Goal: Task Accomplishment & Management: Manage account settings

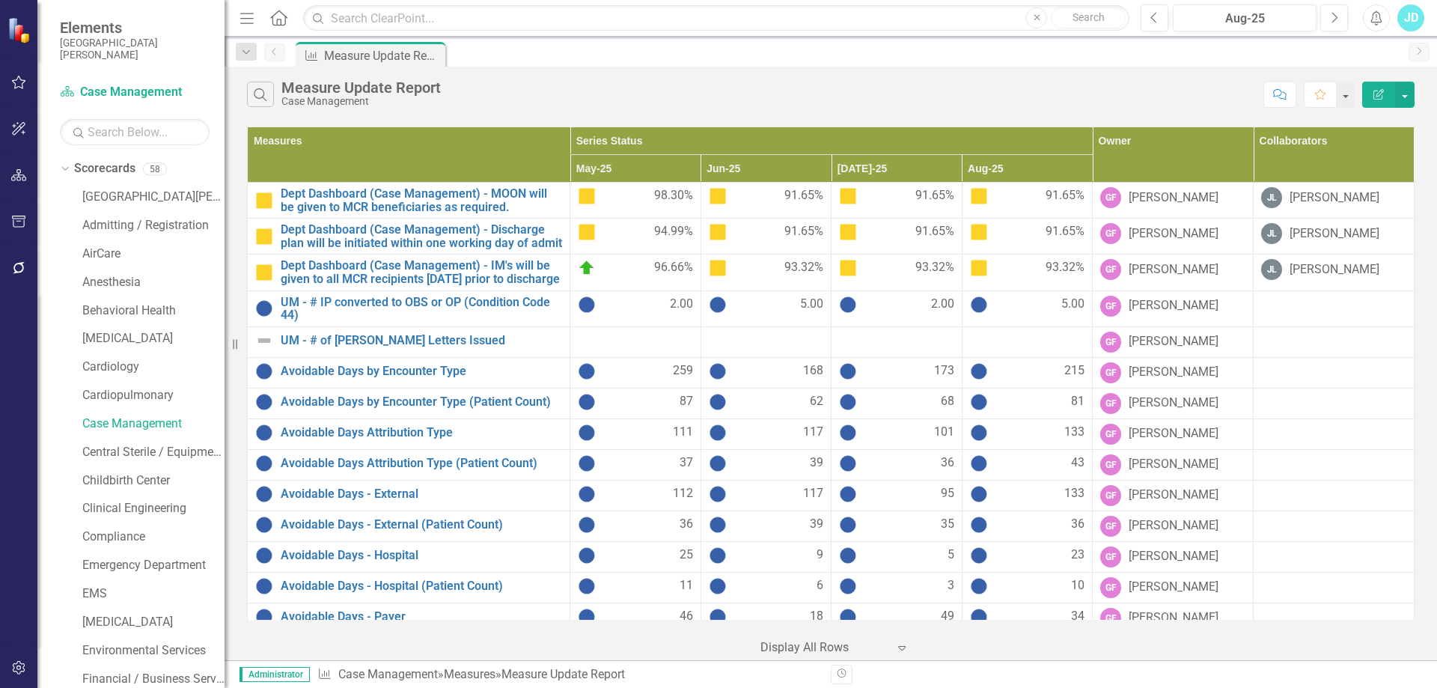
scroll to position [299, 0]
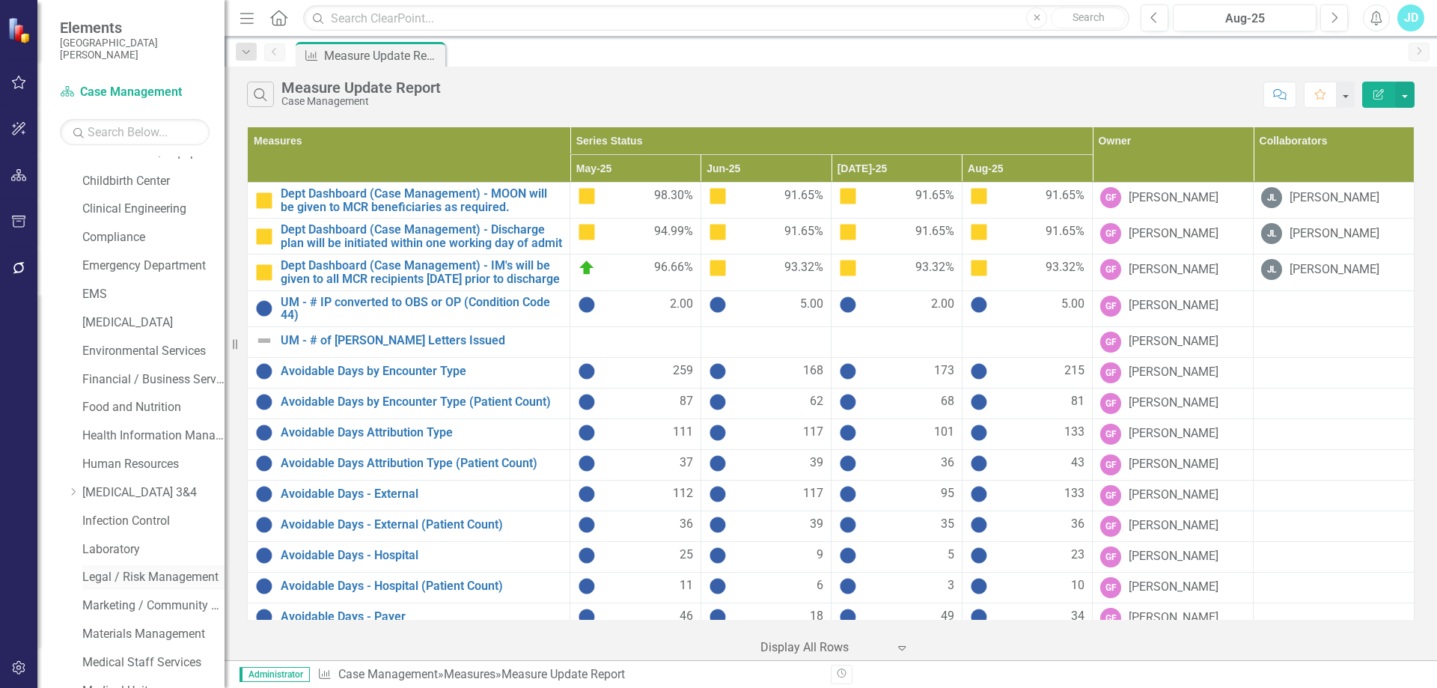
click at [147, 587] on div "Legal / Risk Management" at bounding box center [153, 577] width 142 height 25
click at [160, 579] on link "Legal / Risk Management" at bounding box center [153, 577] width 142 height 17
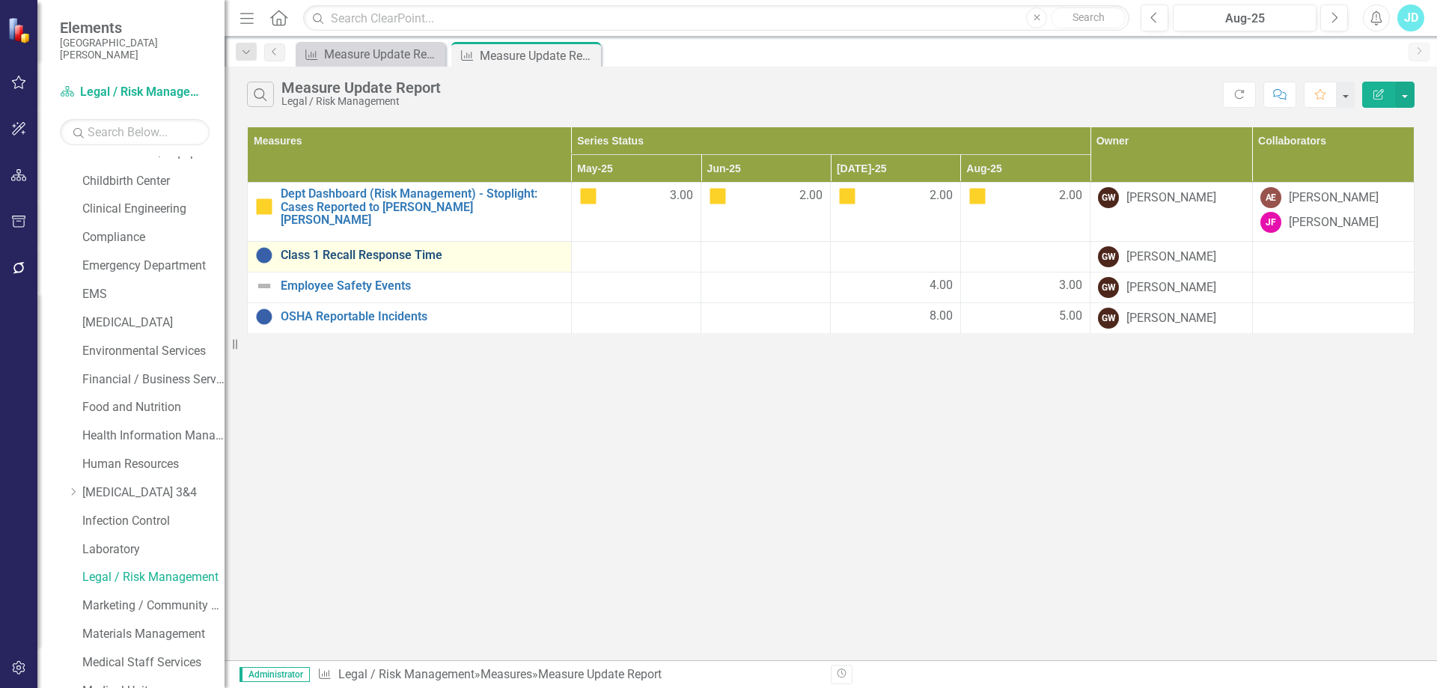
click at [353, 252] on link "Class 1 Recall Response Time" at bounding box center [422, 254] width 283 height 13
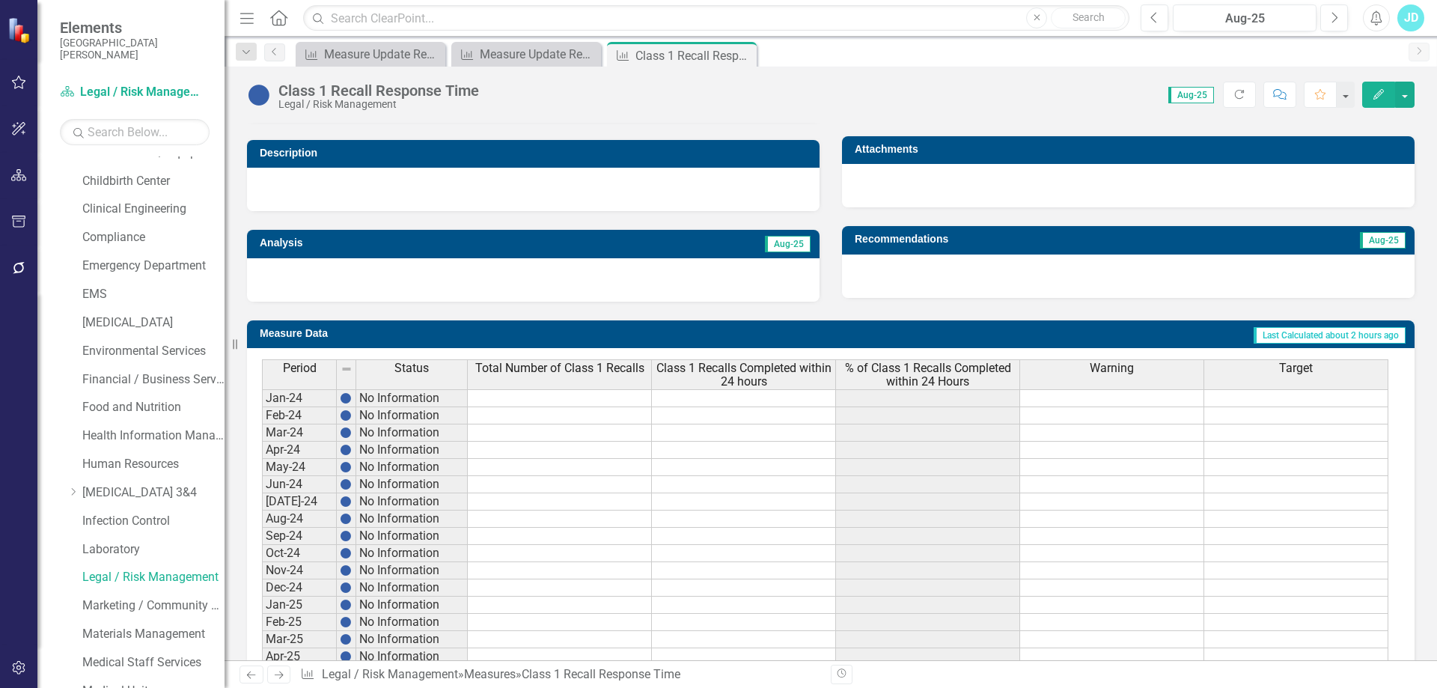
scroll to position [554, 0]
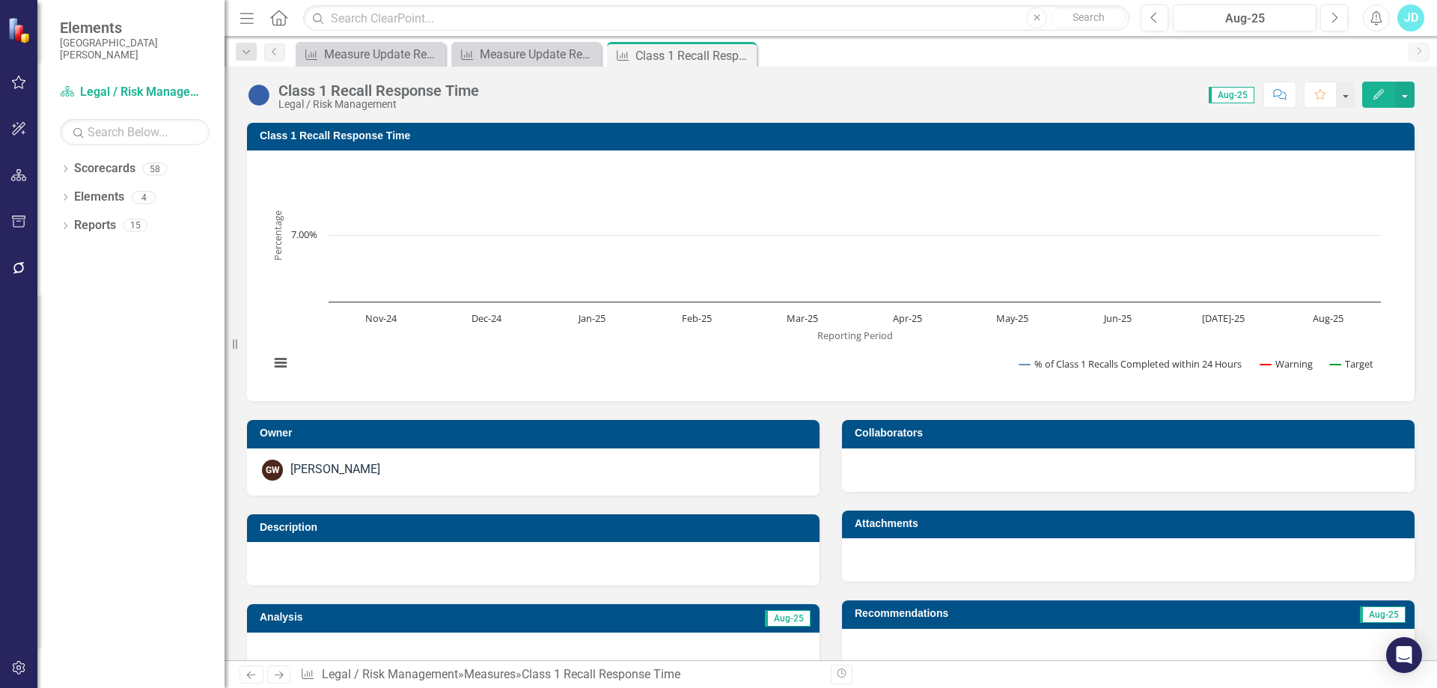
click at [324, 135] on h3 "Class 1 Recall Response Time" at bounding box center [833, 135] width 1147 height 11
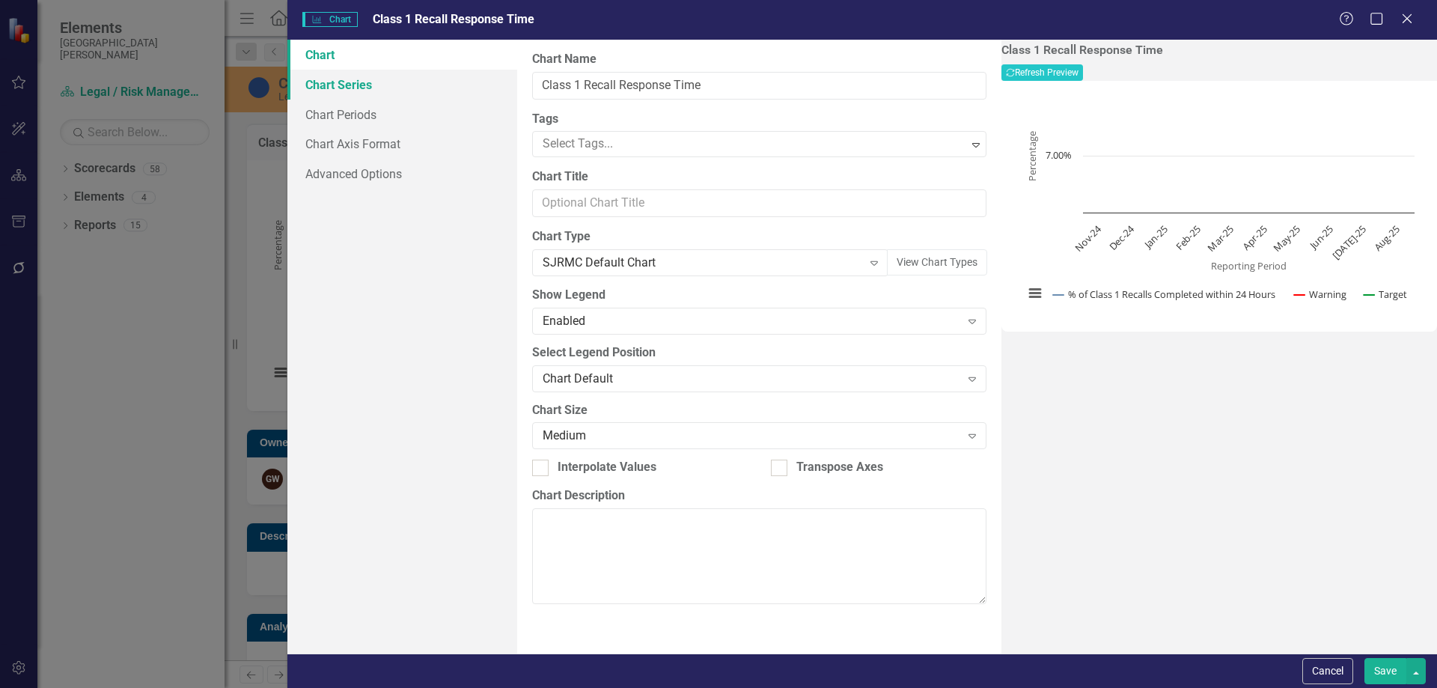
click at [373, 80] on link "Chart Series" at bounding box center [402, 85] width 230 height 30
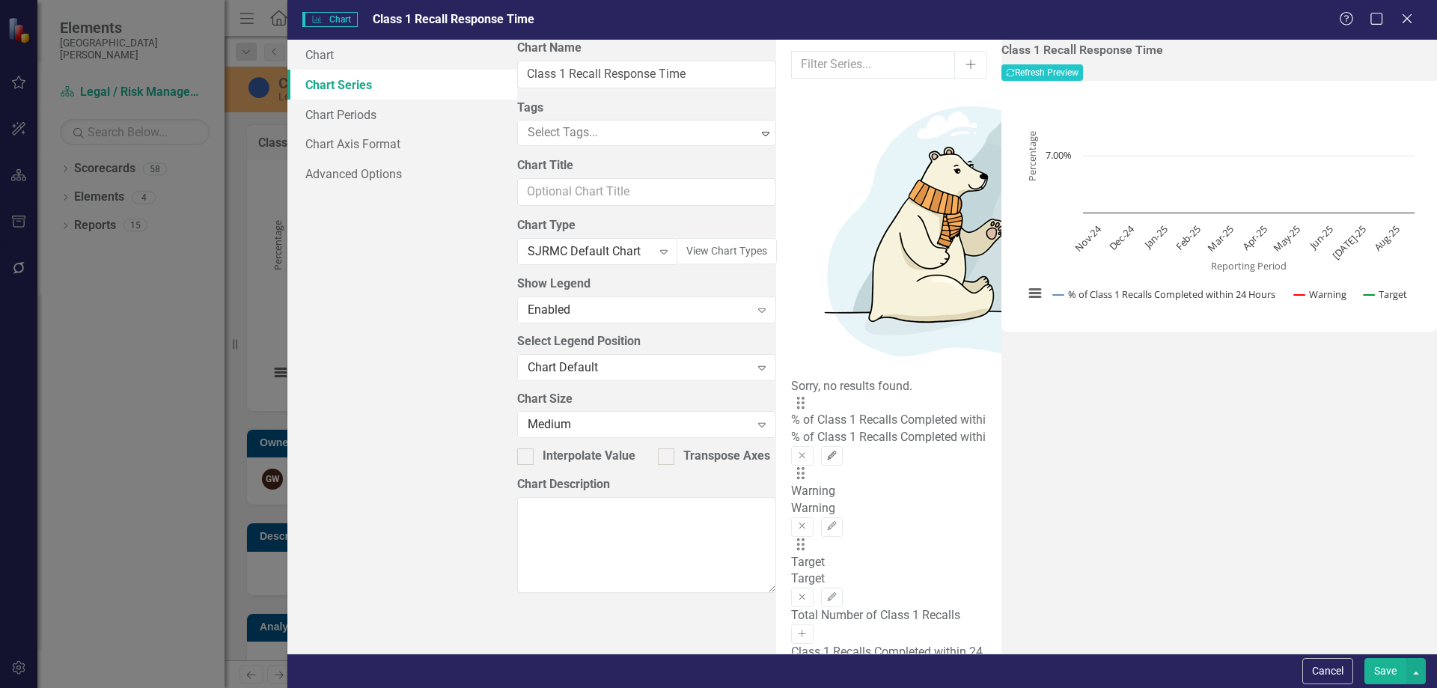
click at [843, 446] on button "Edit" at bounding box center [832, 455] width 22 height 19
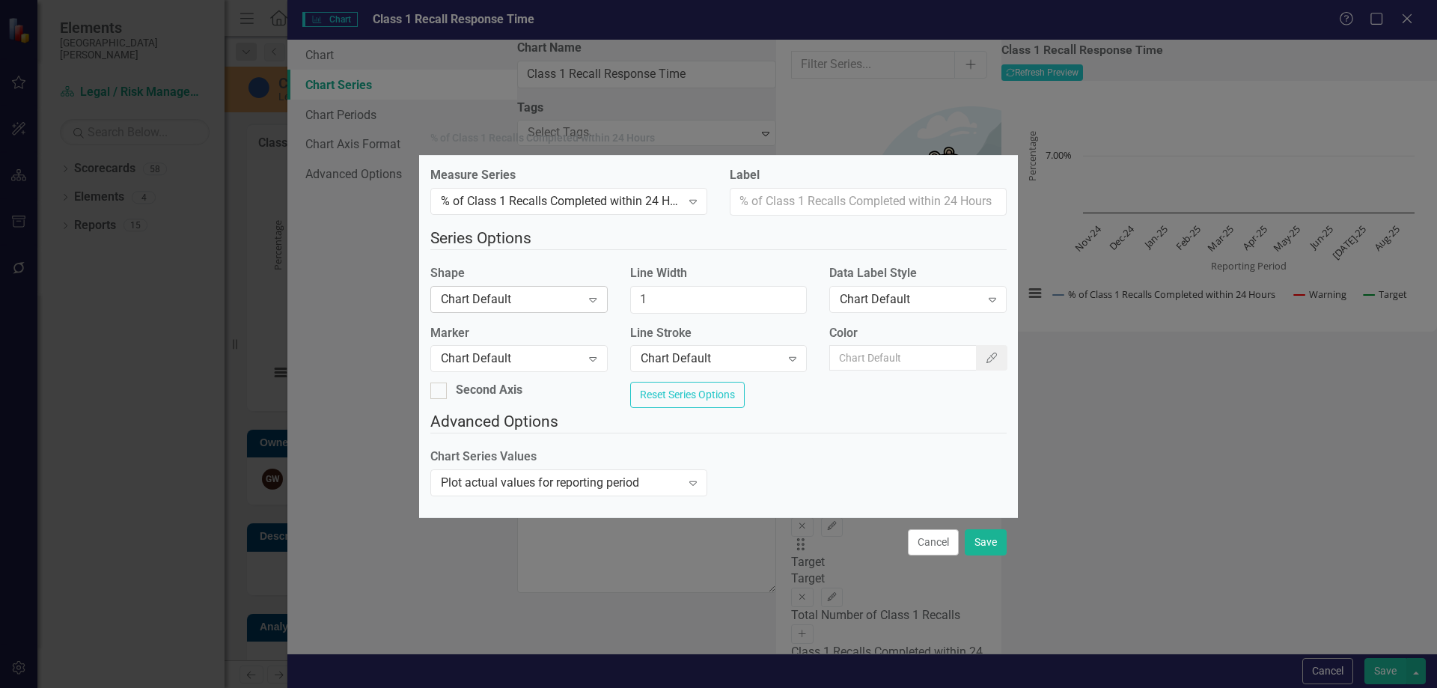
click at [552, 296] on div "Chart Default" at bounding box center [511, 298] width 140 height 17
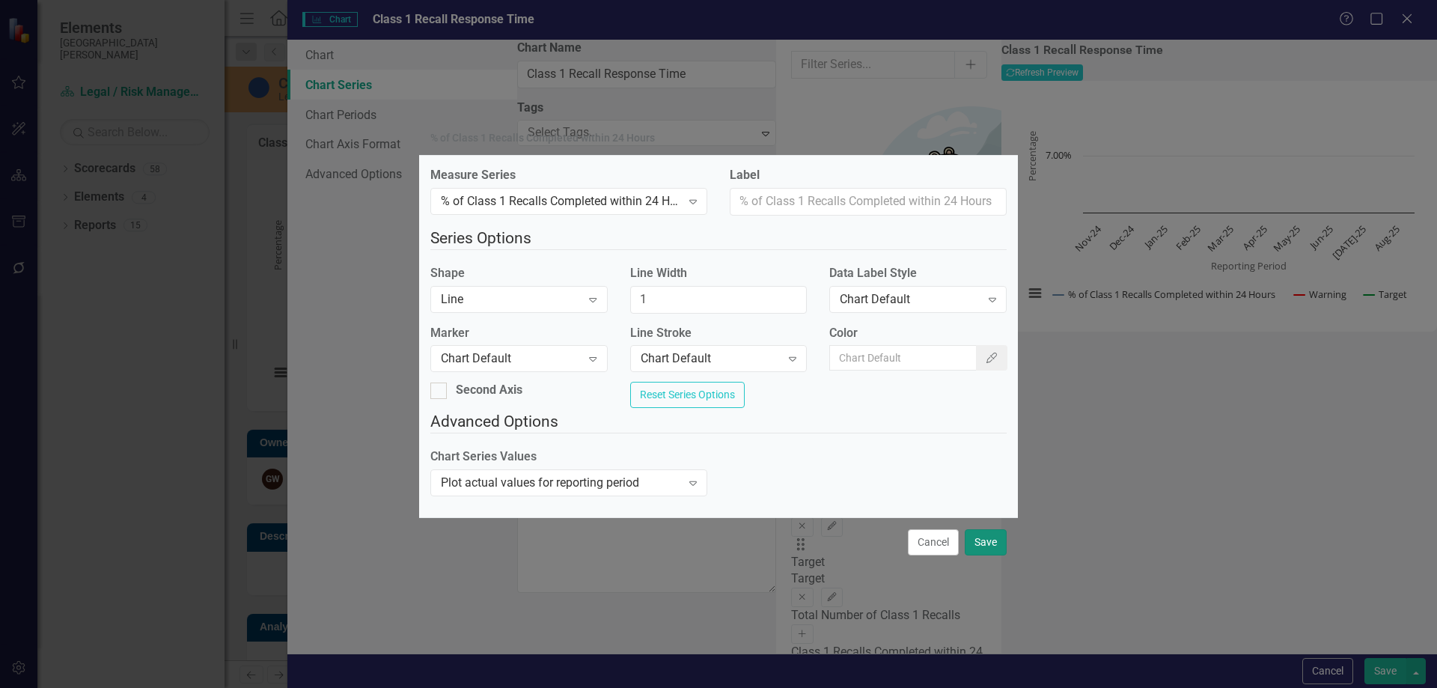
click at [995, 550] on button "Save" at bounding box center [985, 542] width 42 height 26
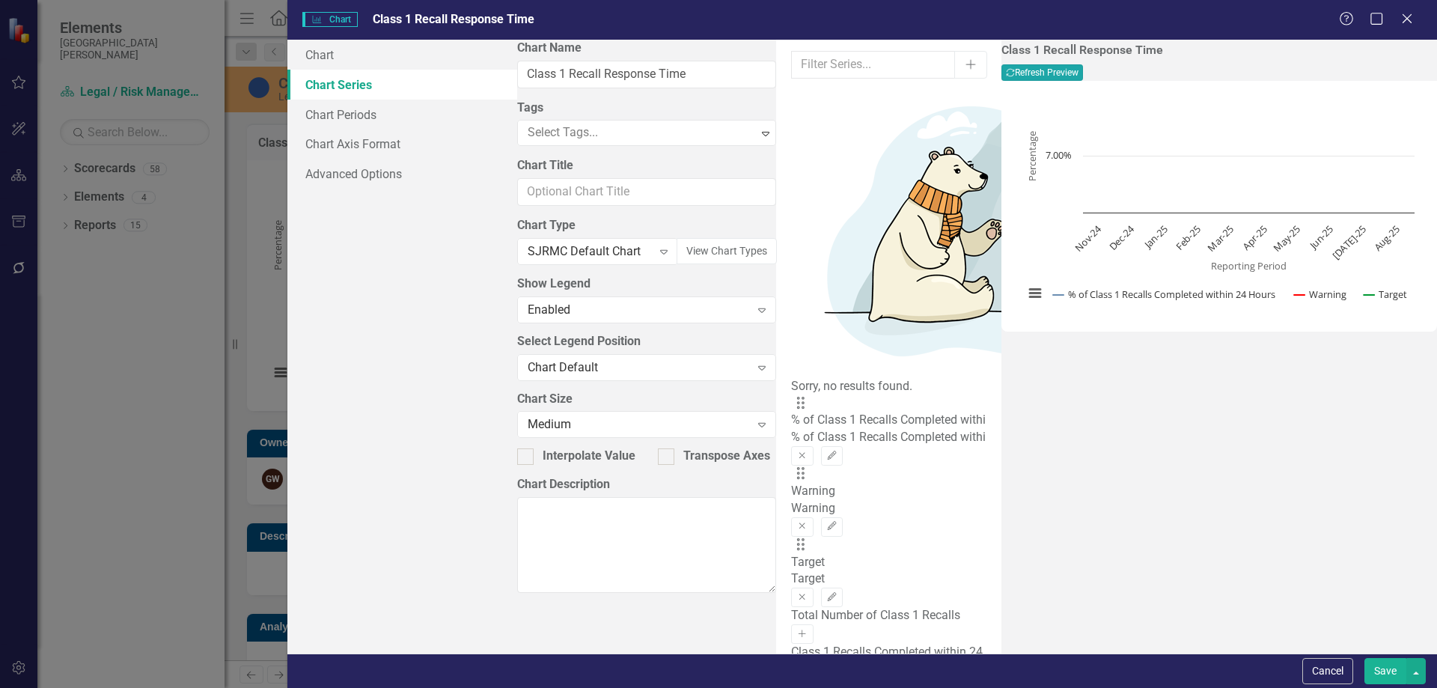
click at [1083, 76] on button "Recalculate Refresh Preview" at bounding box center [1042, 72] width 82 height 16
click at [843, 446] on button "Edit" at bounding box center [832, 455] width 22 height 19
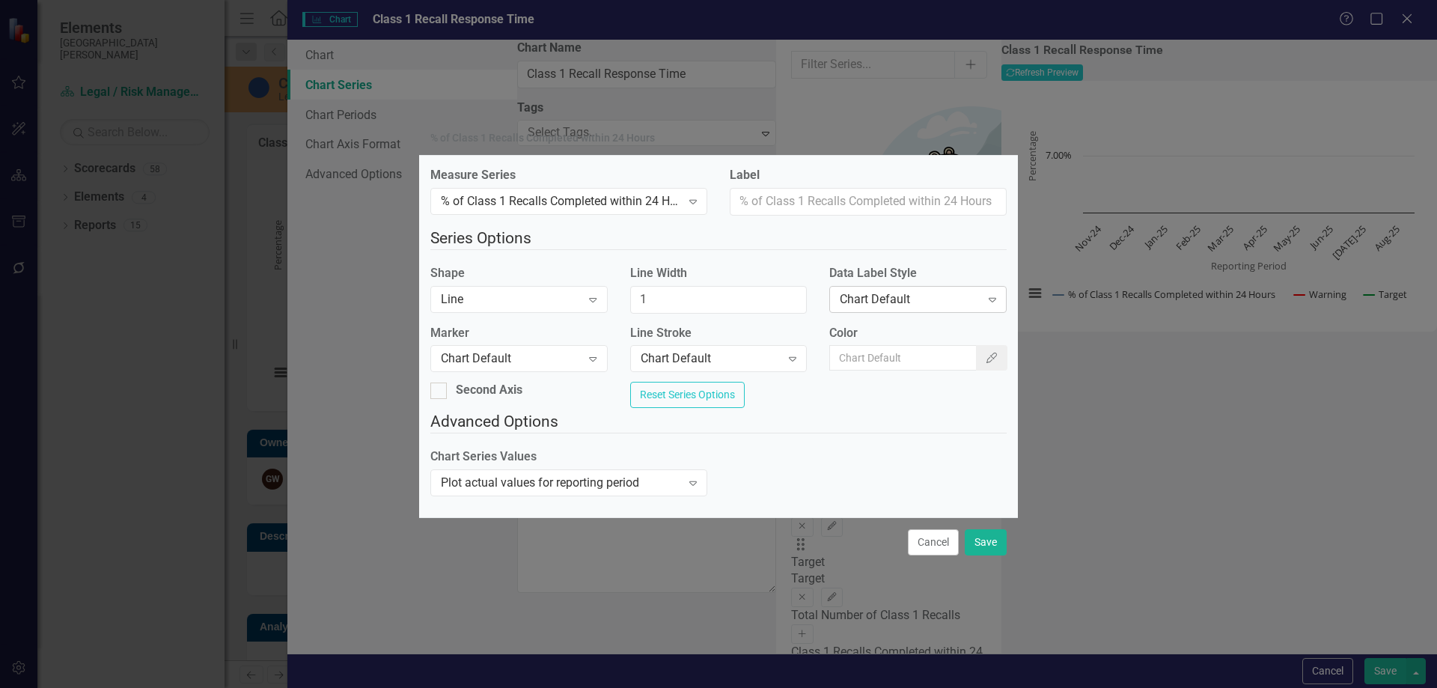
click at [840, 293] on div "Chart Default" at bounding box center [910, 298] width 140 height 17
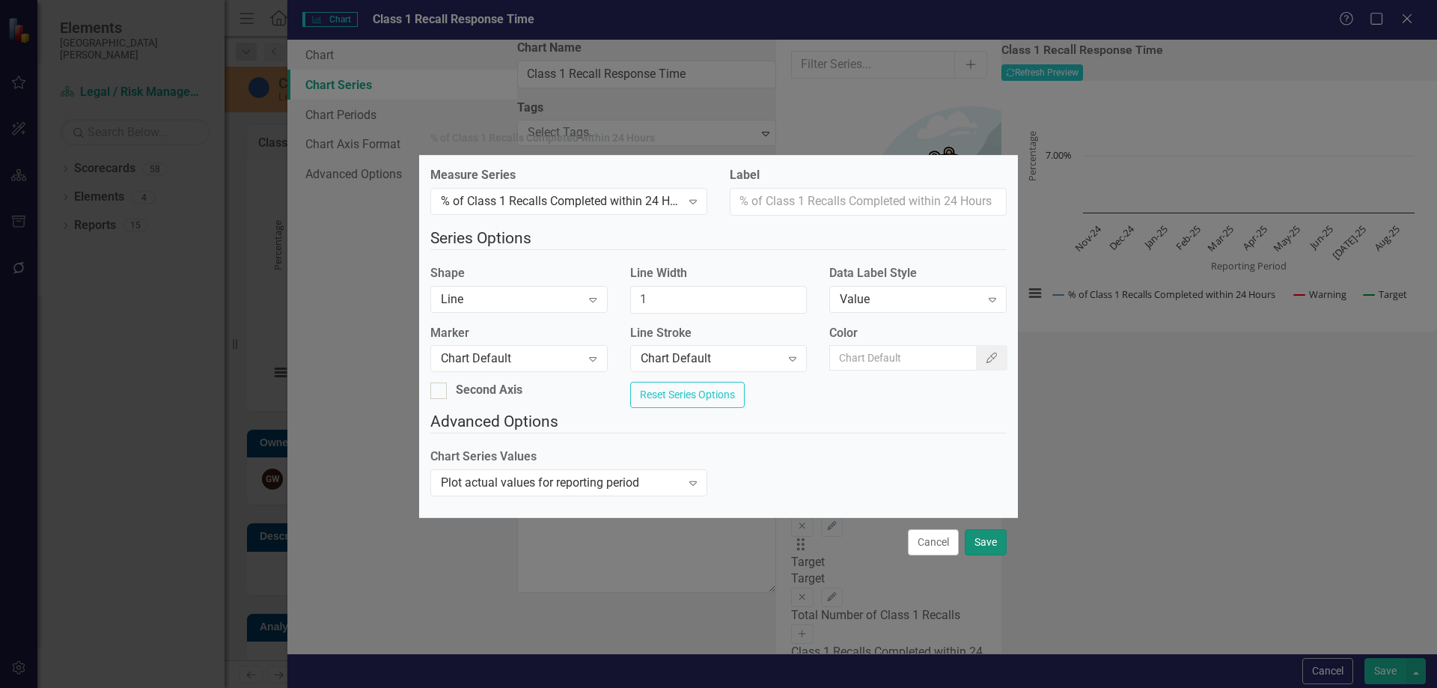
click at [991, 554] on button "Save" at bounding box center [985, 542] width 42 height 26
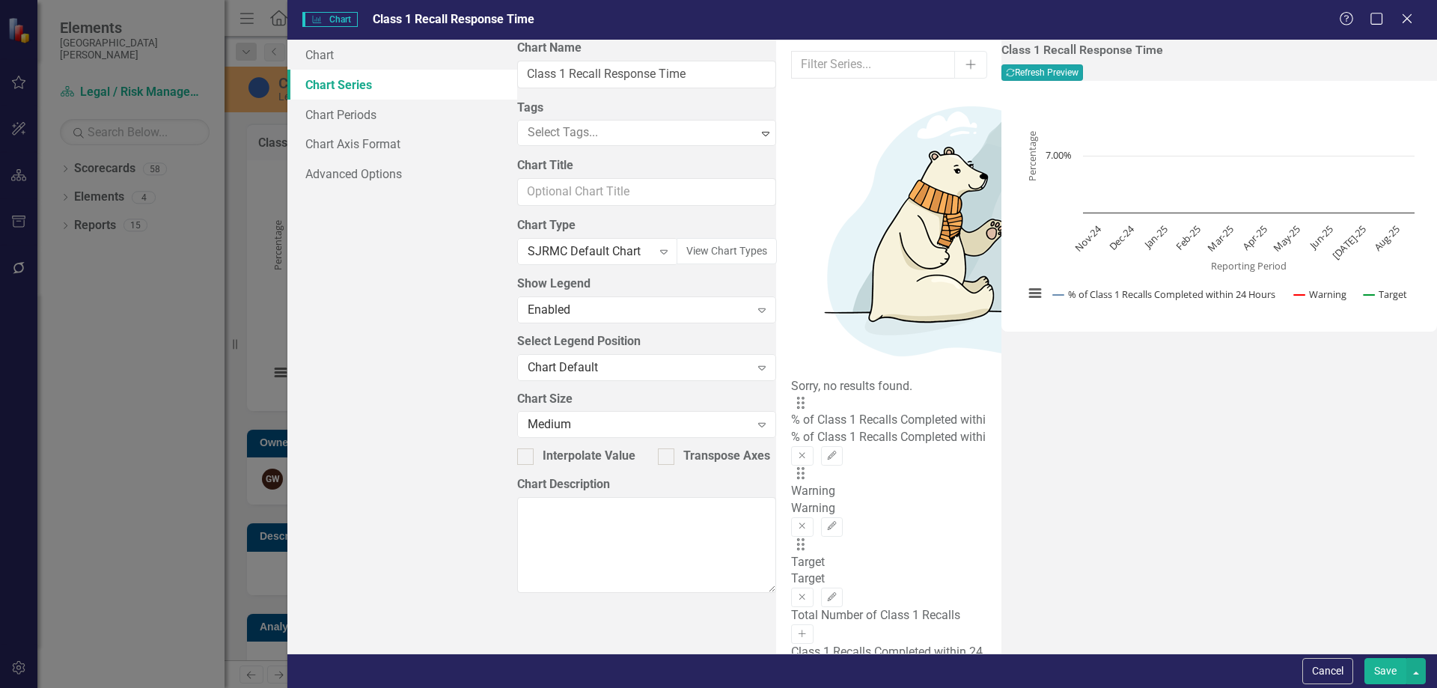
click at [1083, 69] on button "Recalculate Refresh Preview" at bounding box center [1042, 72] width 82 height 16
click at [364, 140] on link "Chart Axis Format" at bounding box center [402, 144] width 230 height 30
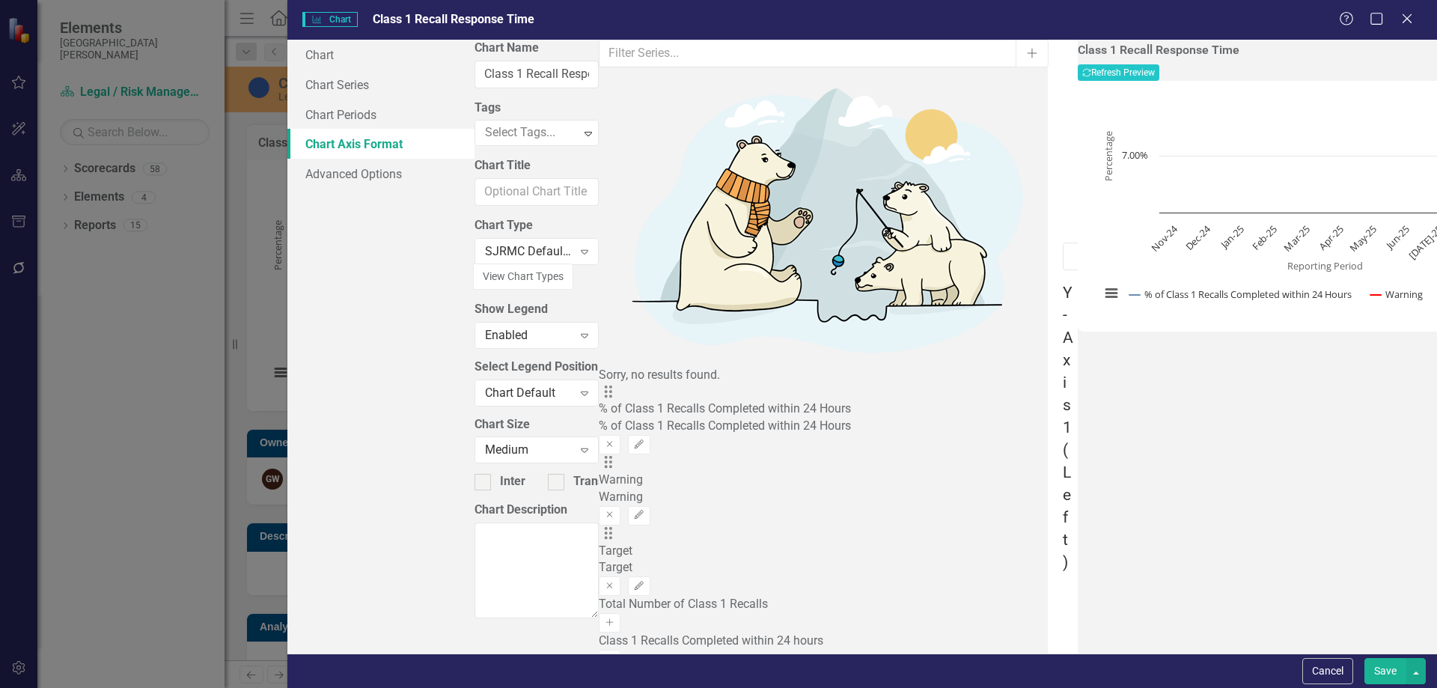
click at [1159, 76] on button "Recalculate Refresh Preview" at bounding box center [1118, 72] width 82 height 16
click at [347, 84] on link "Chart Series" at bounding box center [380, 85] width 187 height 30
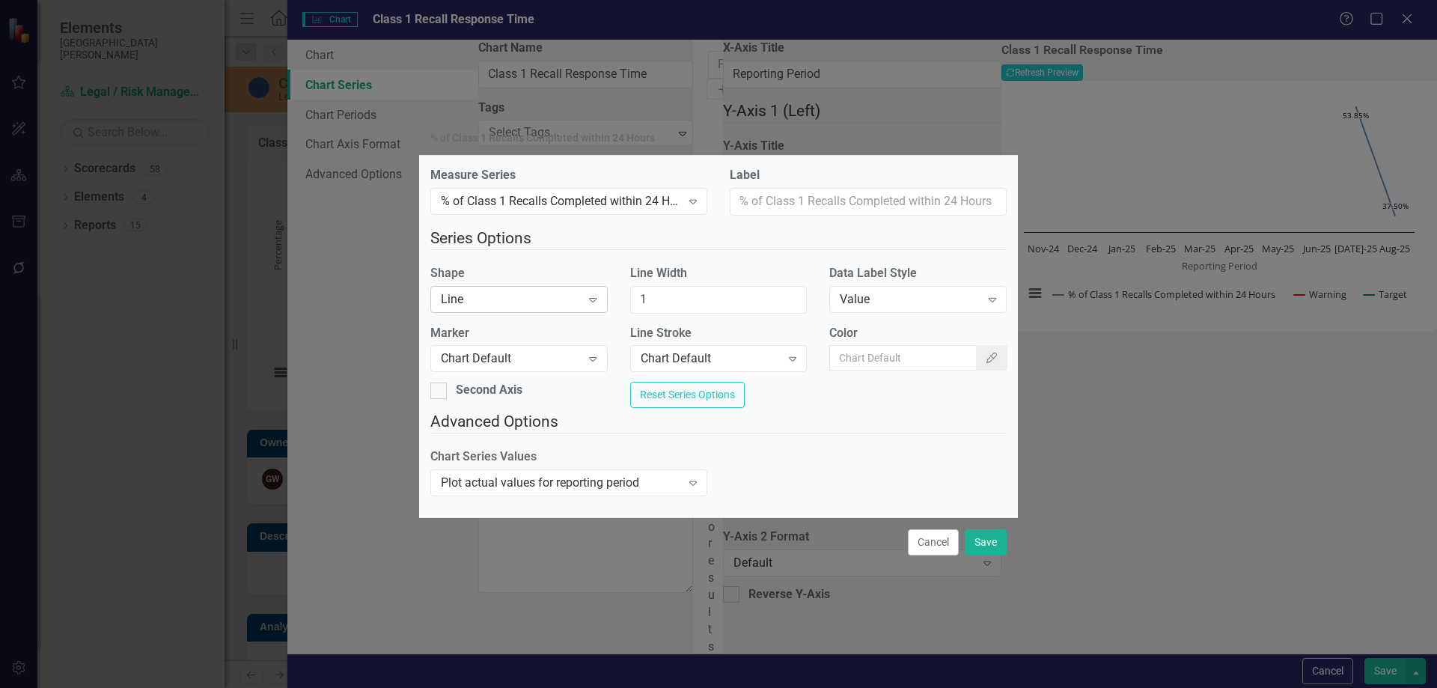
click at [542, 296] on div "Line" at bounding box center [511, 298] width 140 height 17
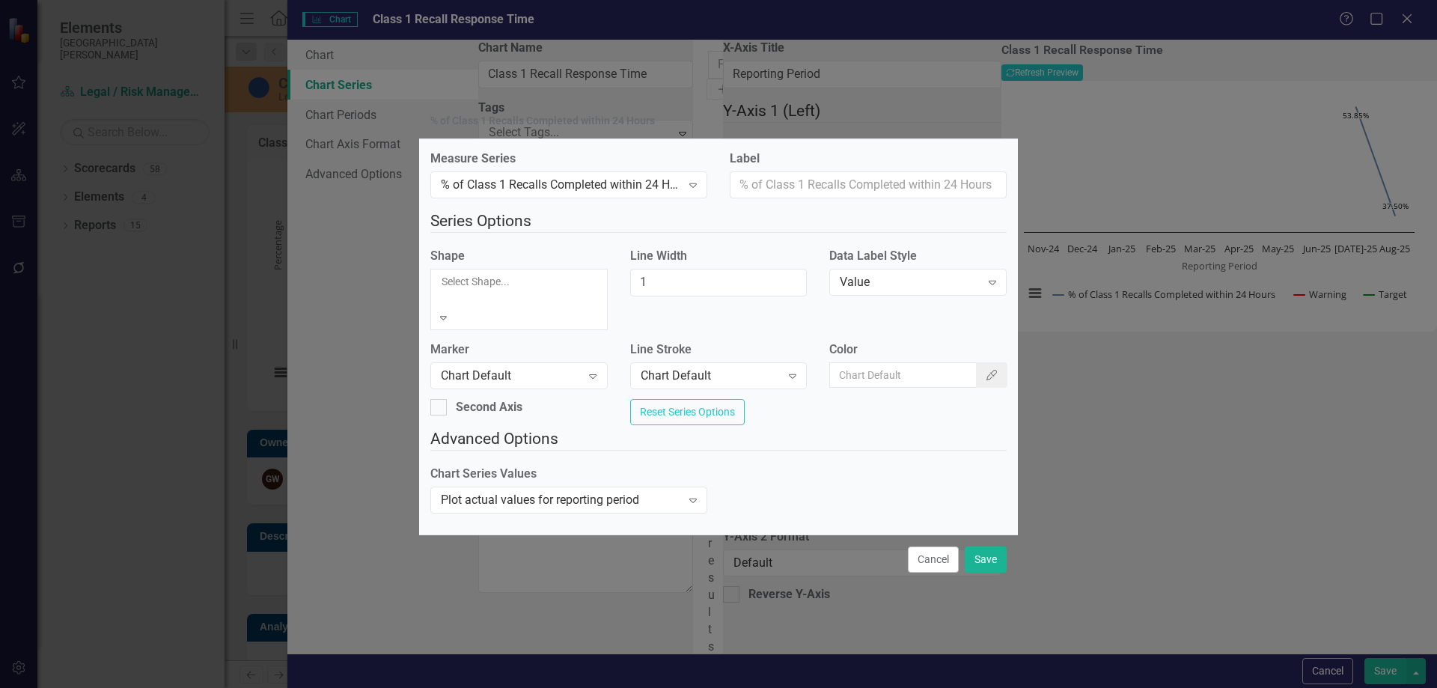
click at [533, 687] on div "Chart Default" at bounding box center [718, 696] width 1437 height 17
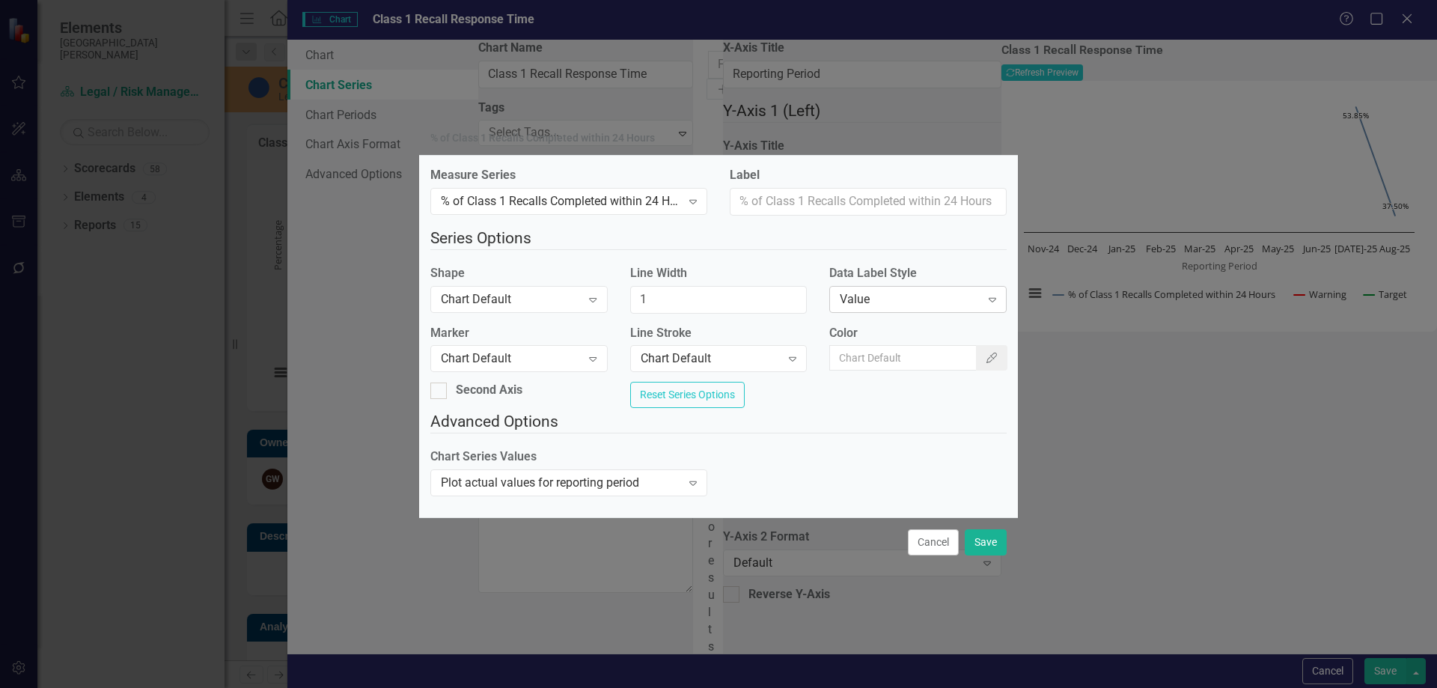
click at [947, 290] on div "Value" at bounding box center [910, 298] width 140 height 17
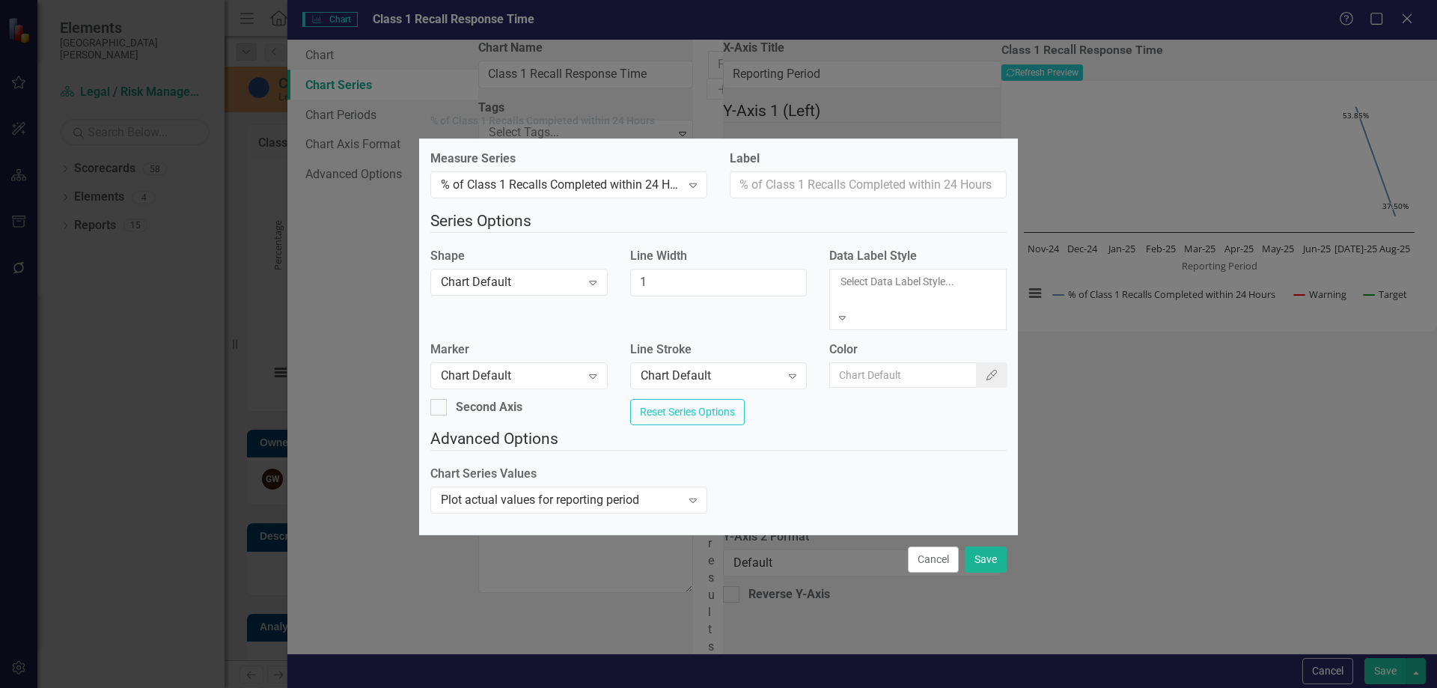
click at [897, 687] on div "Chart Default" at bounding box center [718, 696] width 1437 height 17
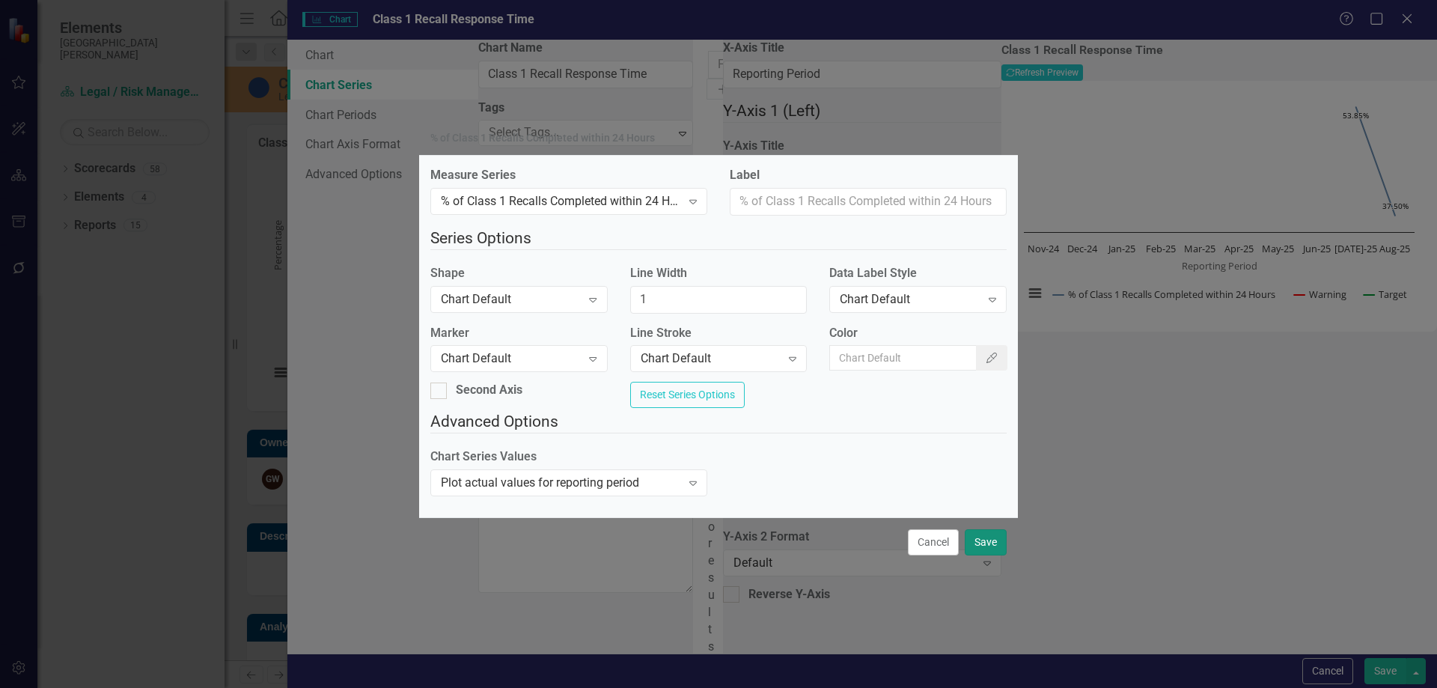
click at [1001, 548] on button "Save" at bounding box center [985, 542] width 42 height 26
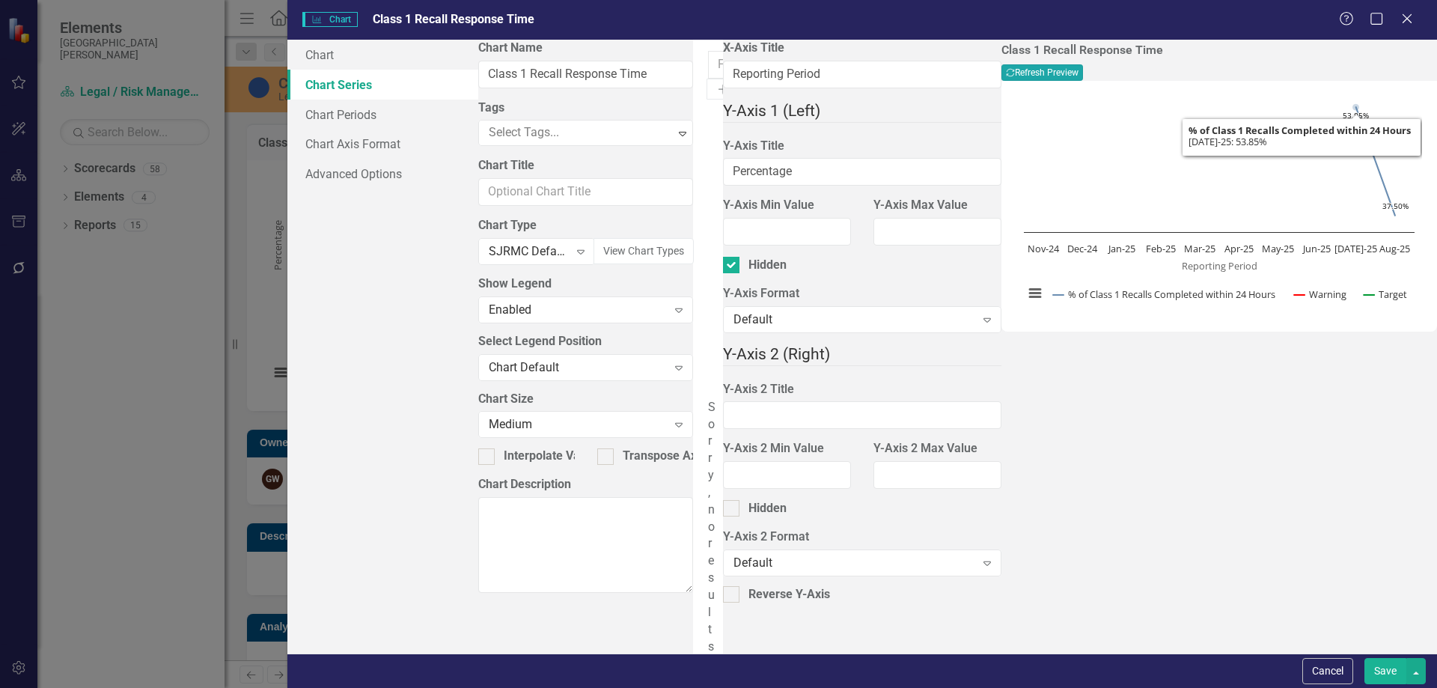
click at [1083, 75] on button "Recalculate Refresh Preview" at bounding box center [1042, 72] width 82 height 16
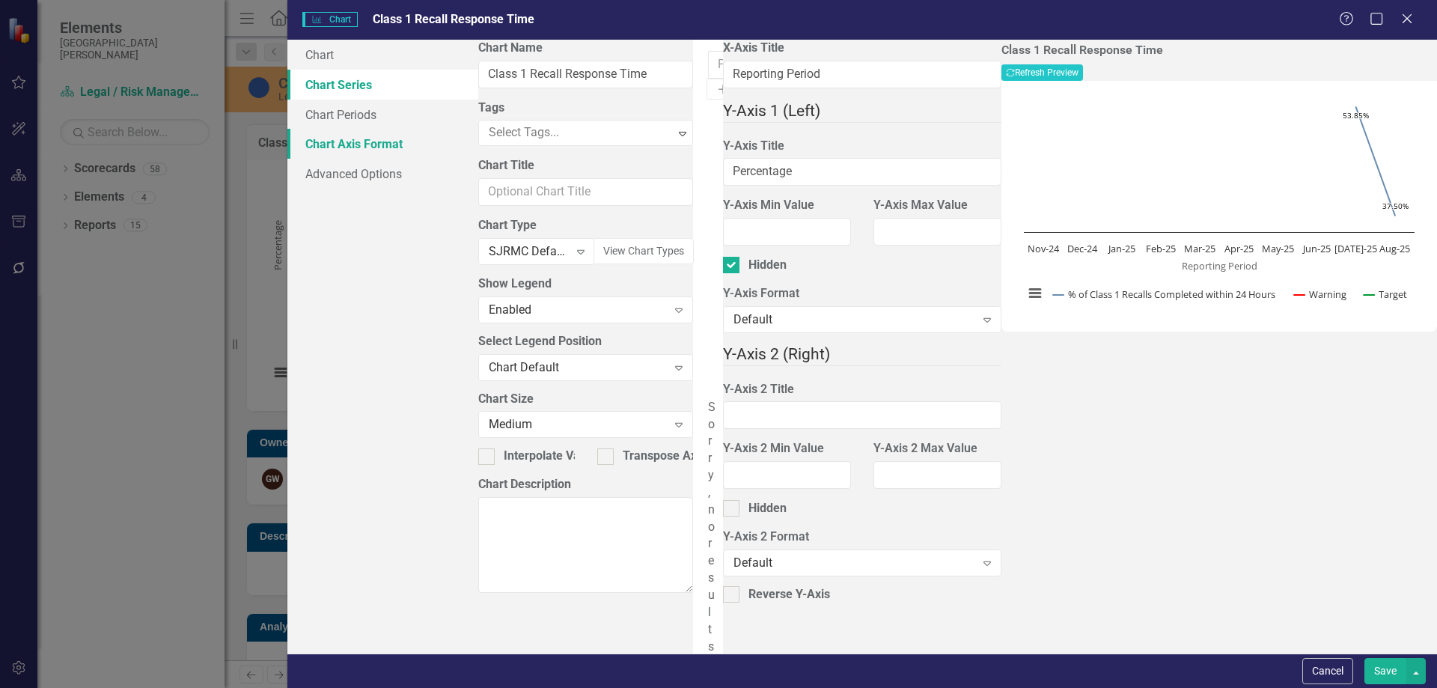
click at [344, 148] on link "Chart Axis Format" at bounding box center [382, 144] width 191 height 30
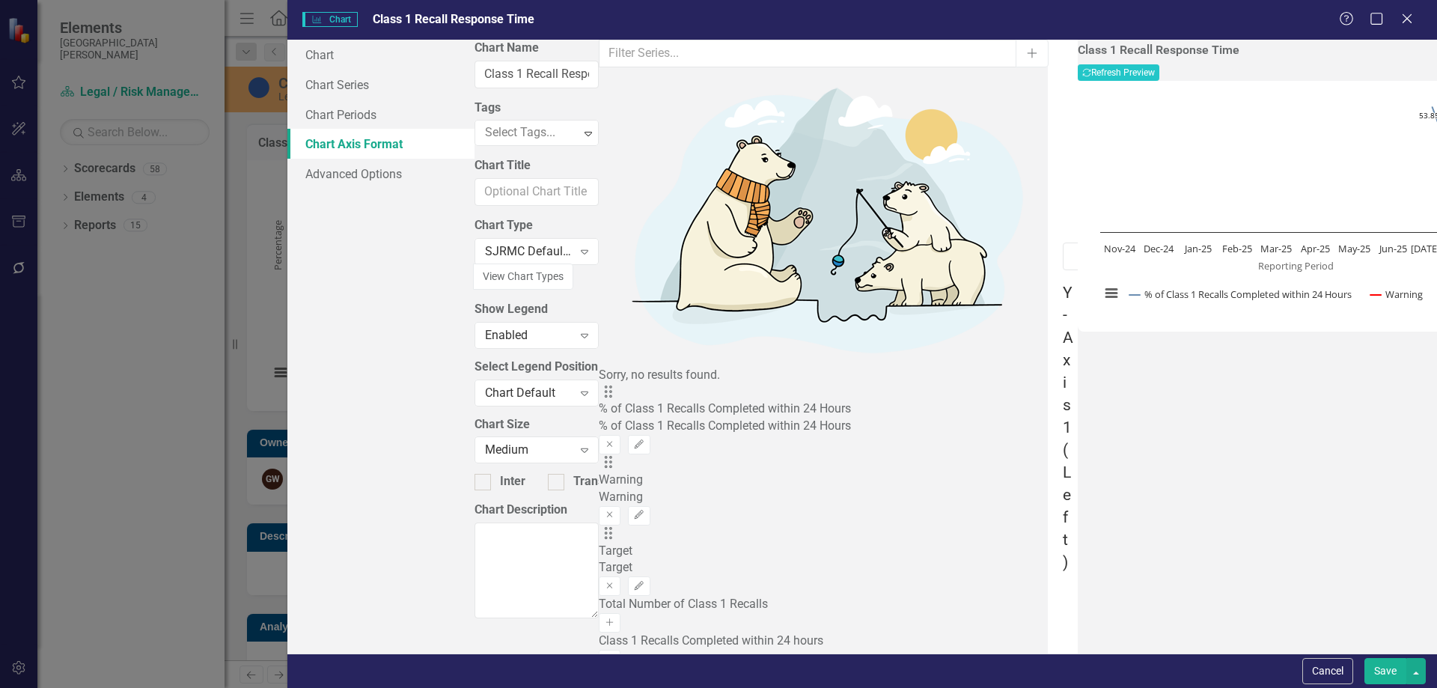
checkbox input "false"
click at [1091, 73] on icon "Recalculate" at bounding box center [1086, 72] width 9 height 9
click at [1383, 670] on button "Save" at bounding box center [1385, 671] width 42 height 26
